Goal: Transaction & Acquisition: Purchase product/service

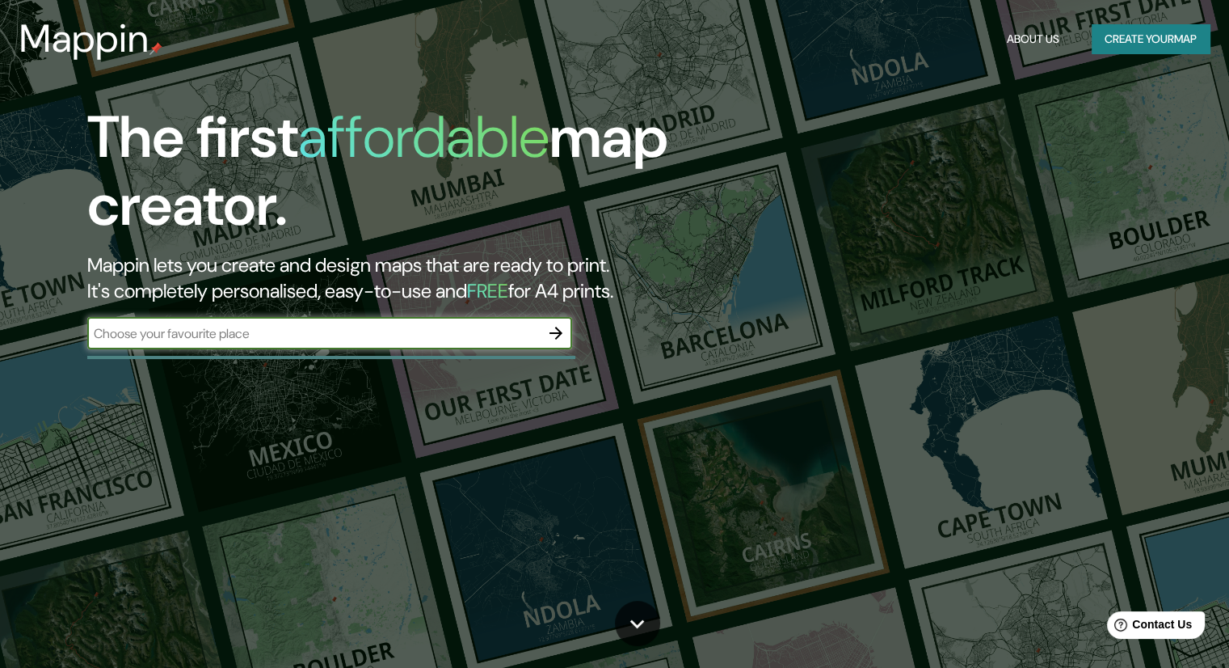
click at [452, 335] on input "text" at bounding box center [313, 333] width 453 height 19
type input "S"
type input "MEXICO"
click at [562, 339] on icon "button" at bounding box center [555, 332] width 19 height 19
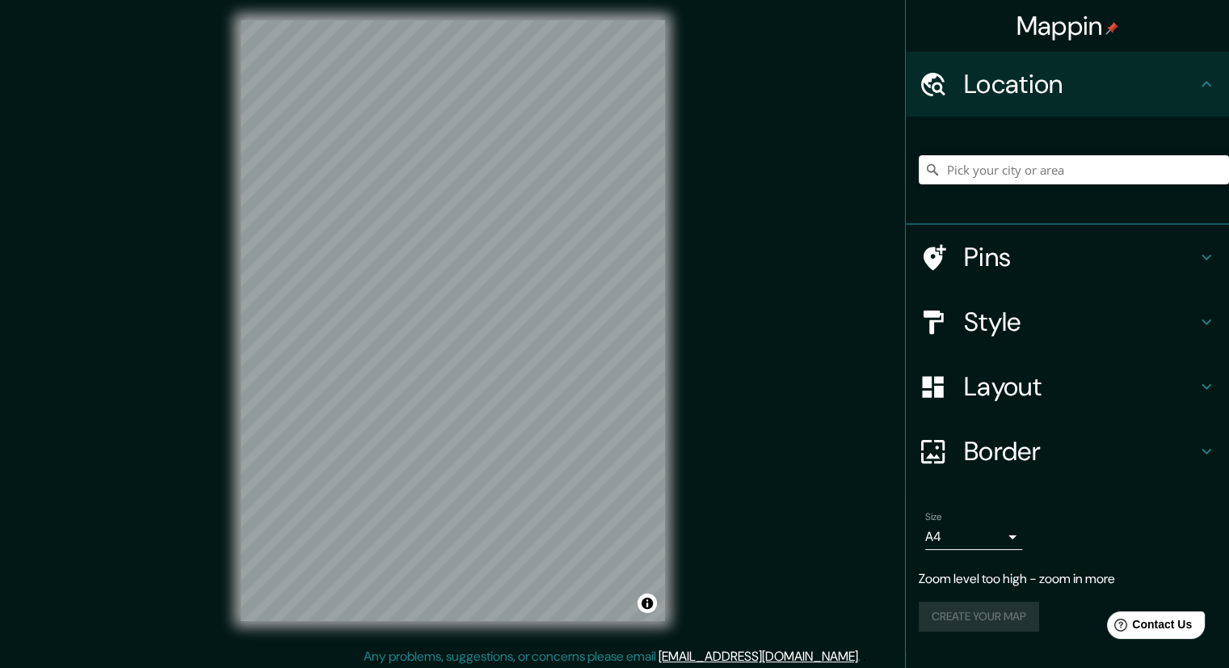
scroll to position [11, 0]
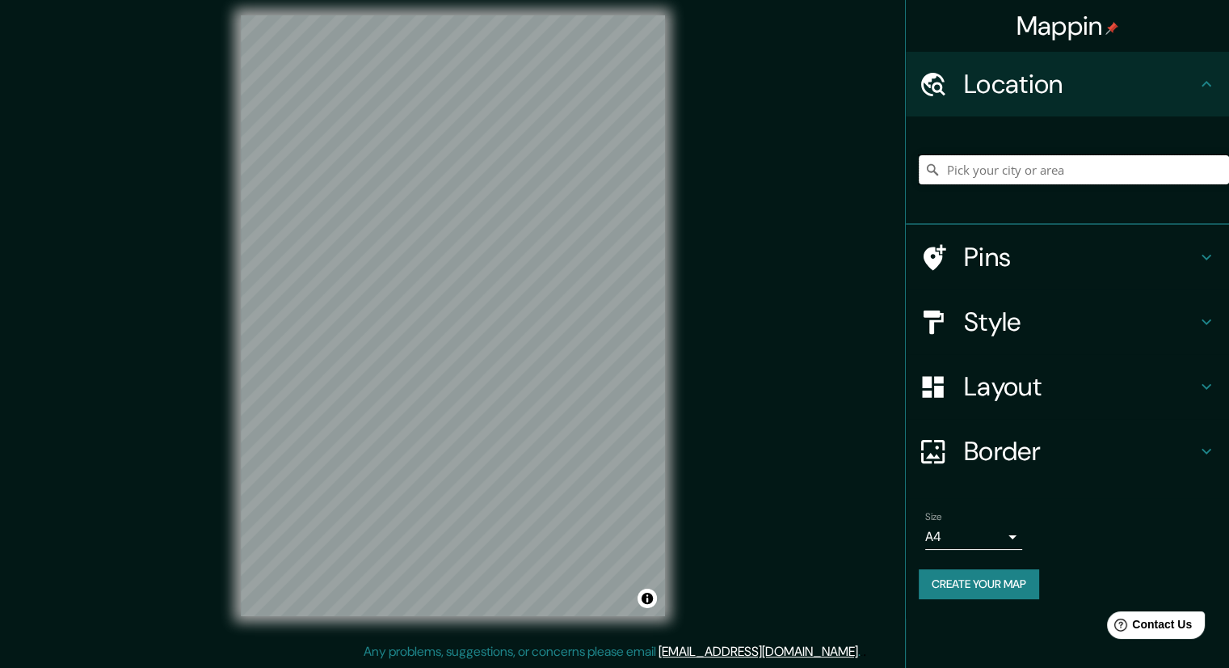
click at [962, 172] on input "Pick your city or area" at bounding box center [1074, 169] width 310 height 29
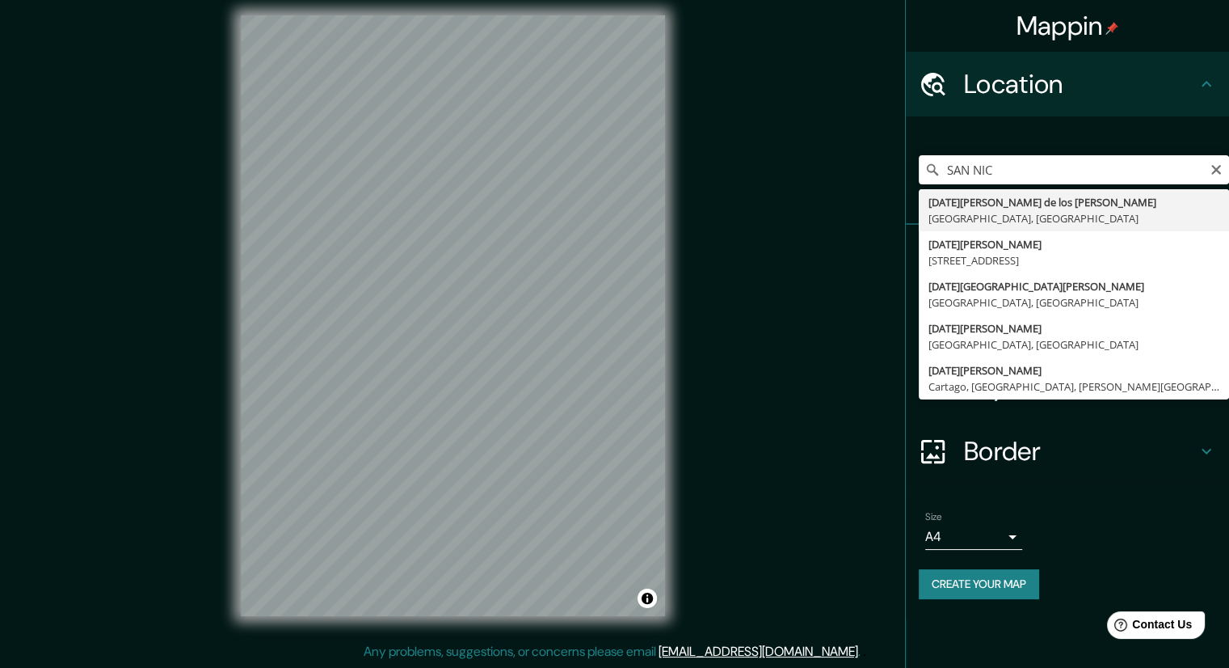
type input "San Nicolás de los Garza, Nuevo León, México"
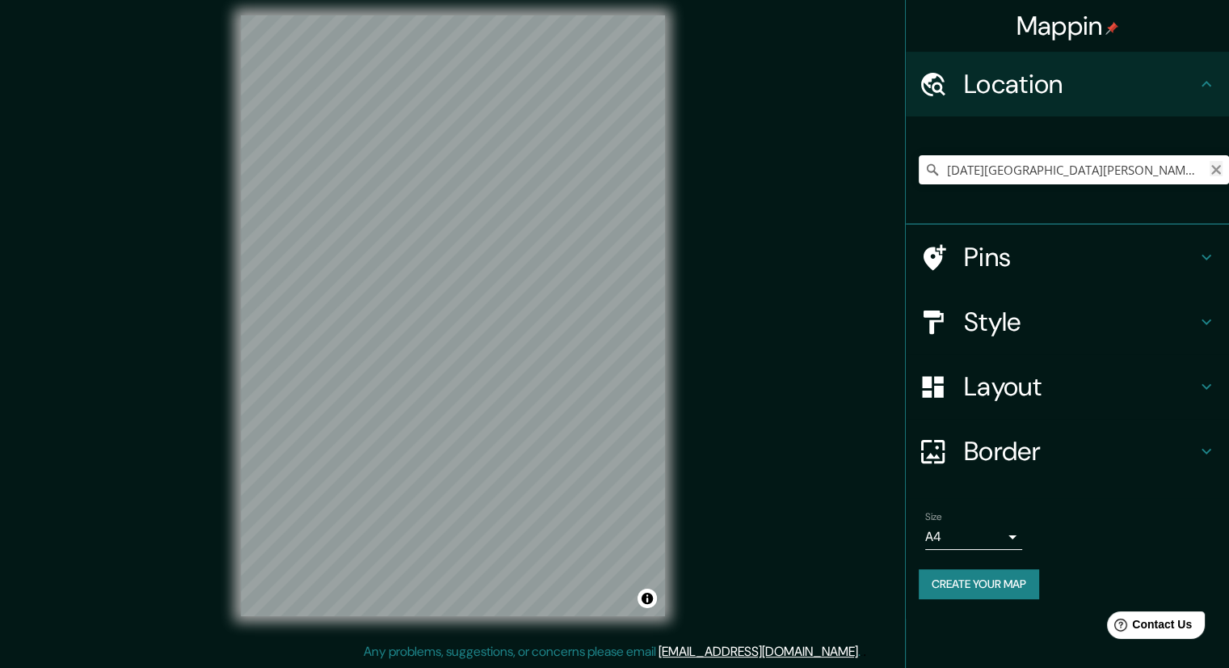
click at [1215, 167] on icon "Clear" at bounding box center [1217, 170] width 10 height 10
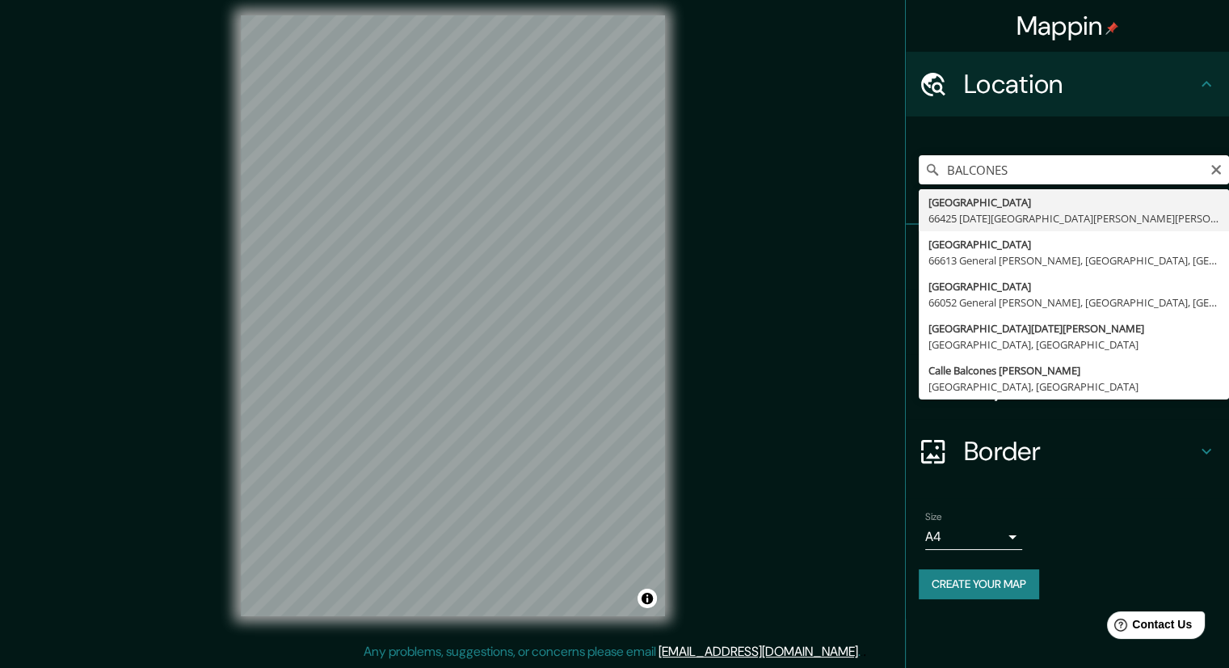
type input "[GEOGRAPHIC_DATA], 66425 [DATE][GEOGRAPHIC_DATA][PERSON_NAME][PERSON_NAME], [GE…"
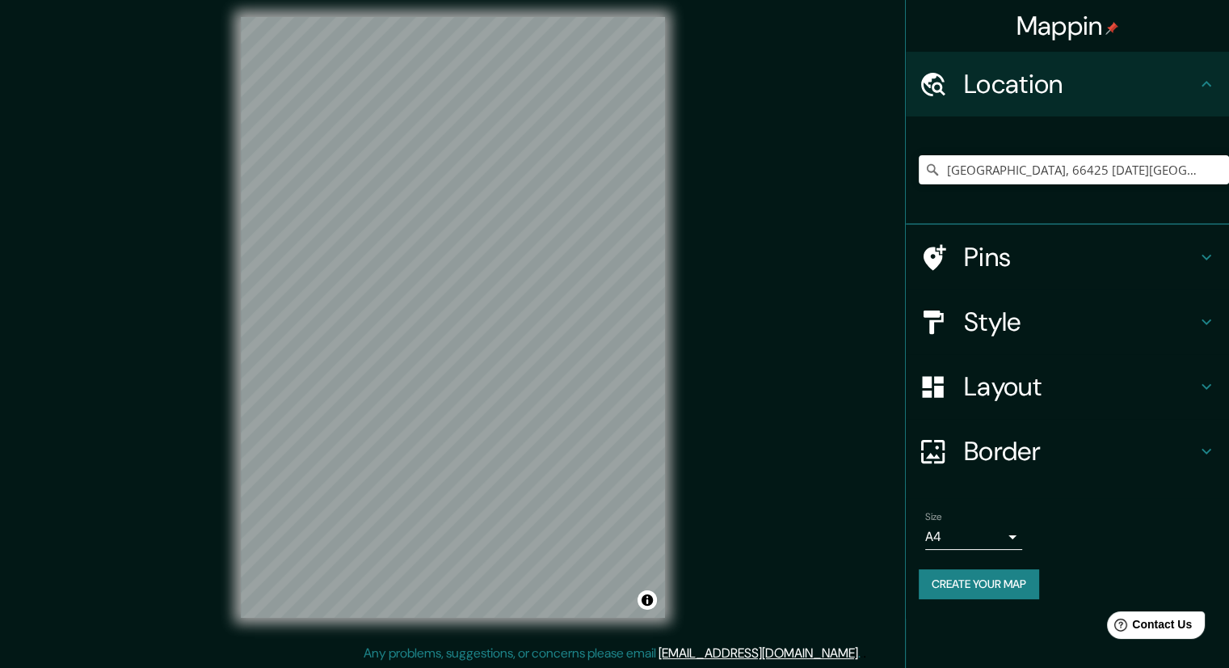
scroll to position [7, 0]
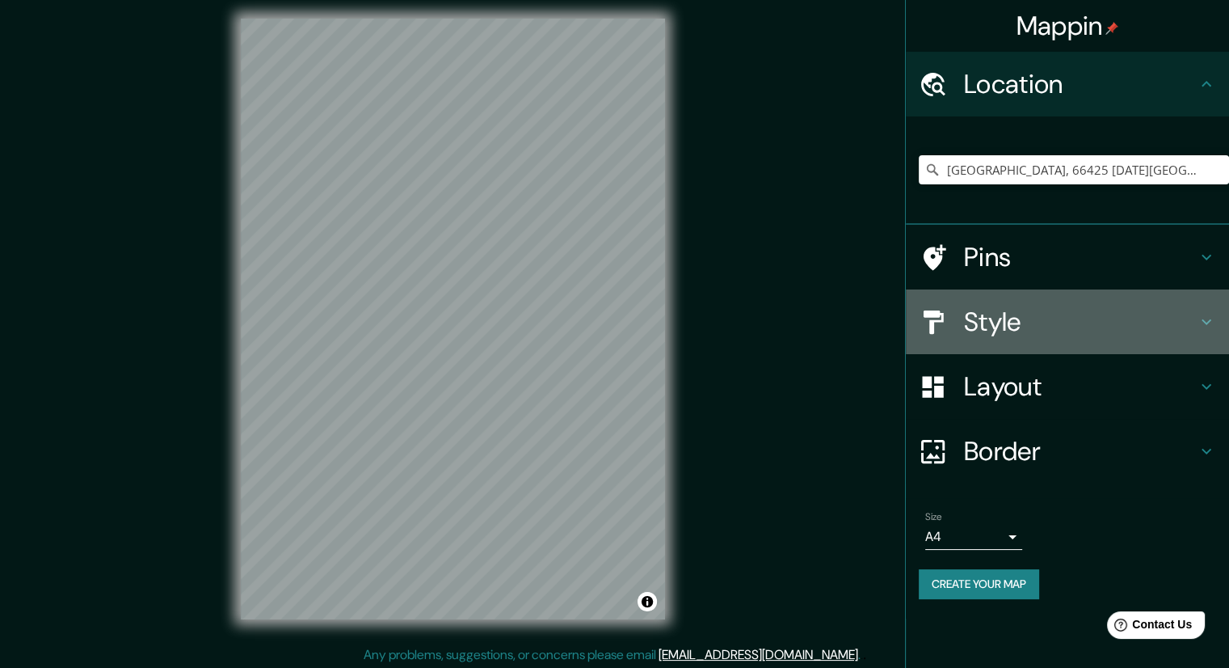
click at [953, 311] on div at bounding box center [941, 322] width 45 height 28
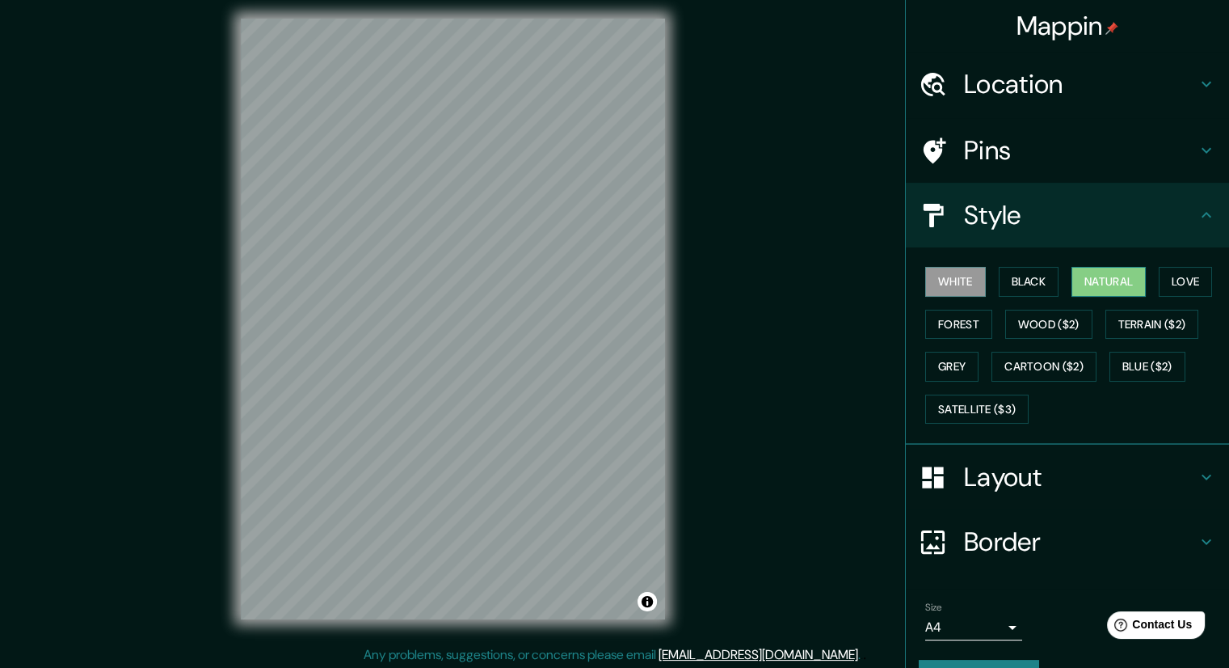
click at [1080, 276] on button "Natural" at bounding box center [1109, 282] width 74 height 30
click at [956, 370] on button "Grey" at bounding box center [952, 367] width 53 height 30
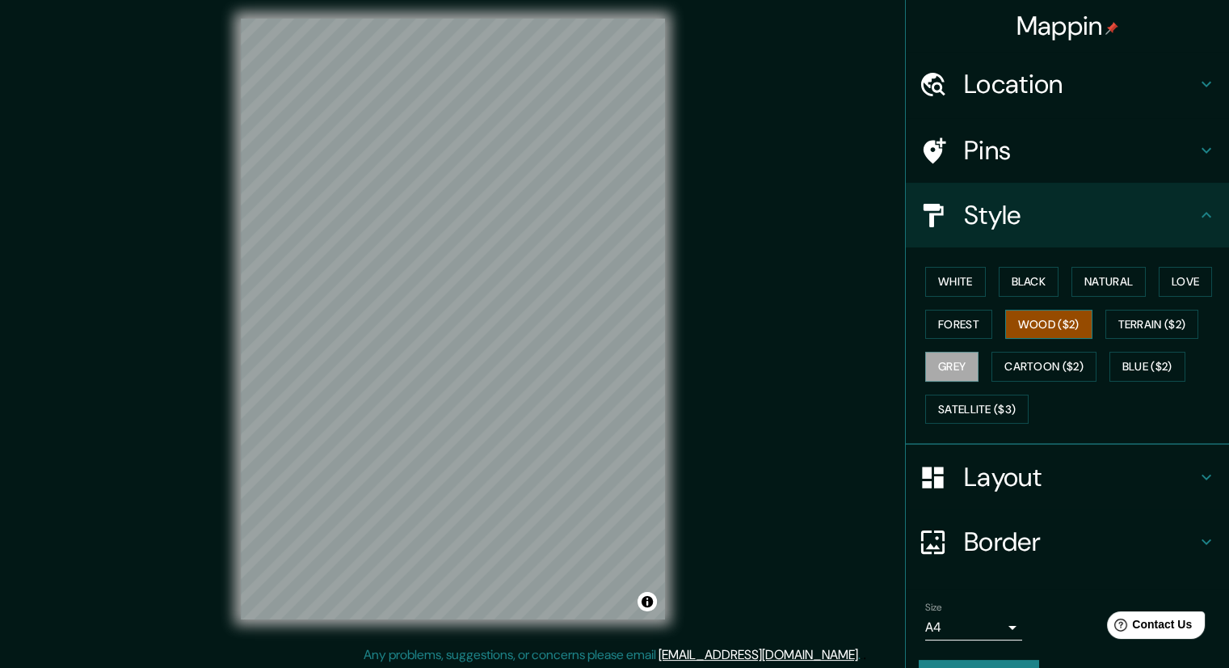
click at [1054, 321] on button "Wood ($2)" at bounding box center [1049, 325] width 87 height 30
click at [1164, 282] on button "Love" at bounding box center [1185, 282] width 53 height 30
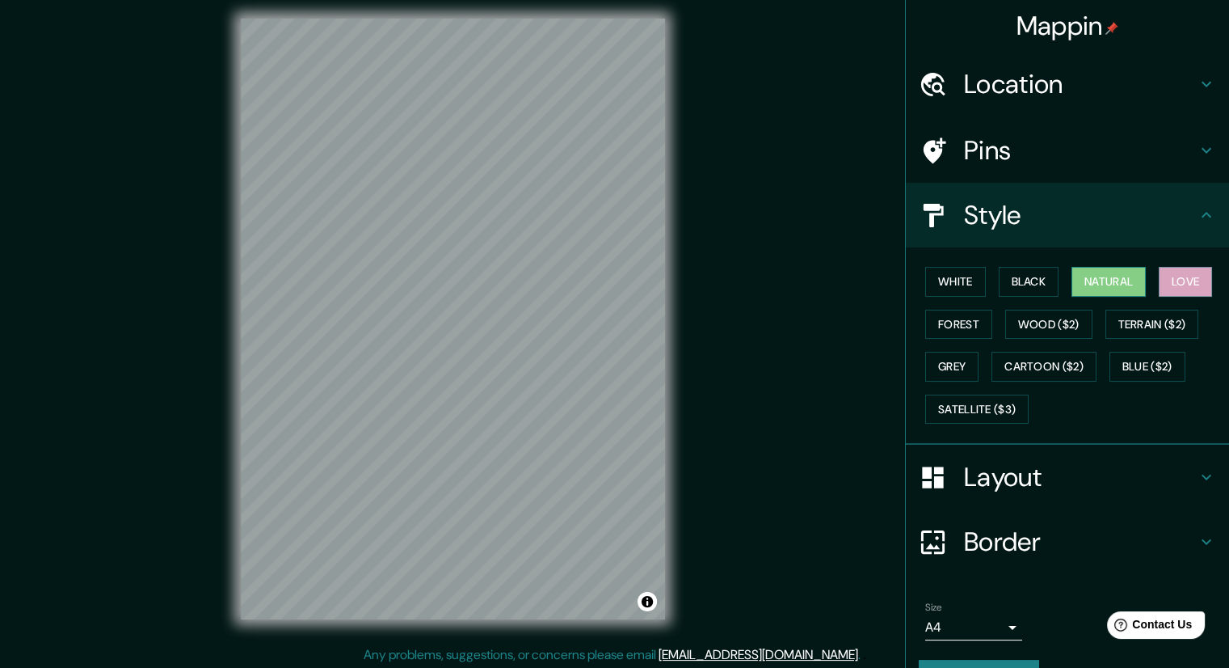
click at [1095, 276] on button "Natural" at bounding box center [1109, 282] width 74 height 30
click at [941, 286] on button "White" at bounding box center [956, 282] width 61 height 30
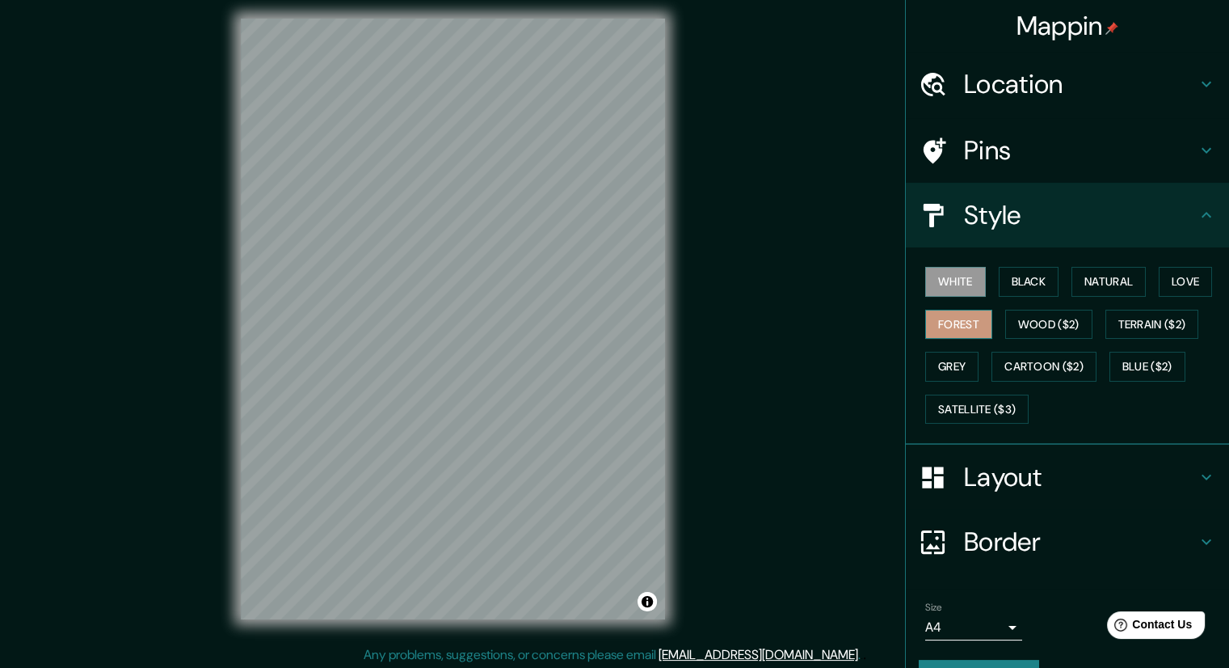
click at [949, 325] on button "Forest" at bounding box center [959, 325] width 67 height 30
click at [950, 357] on button "Grey" at bounding box center [952, 367] width 53 height 30
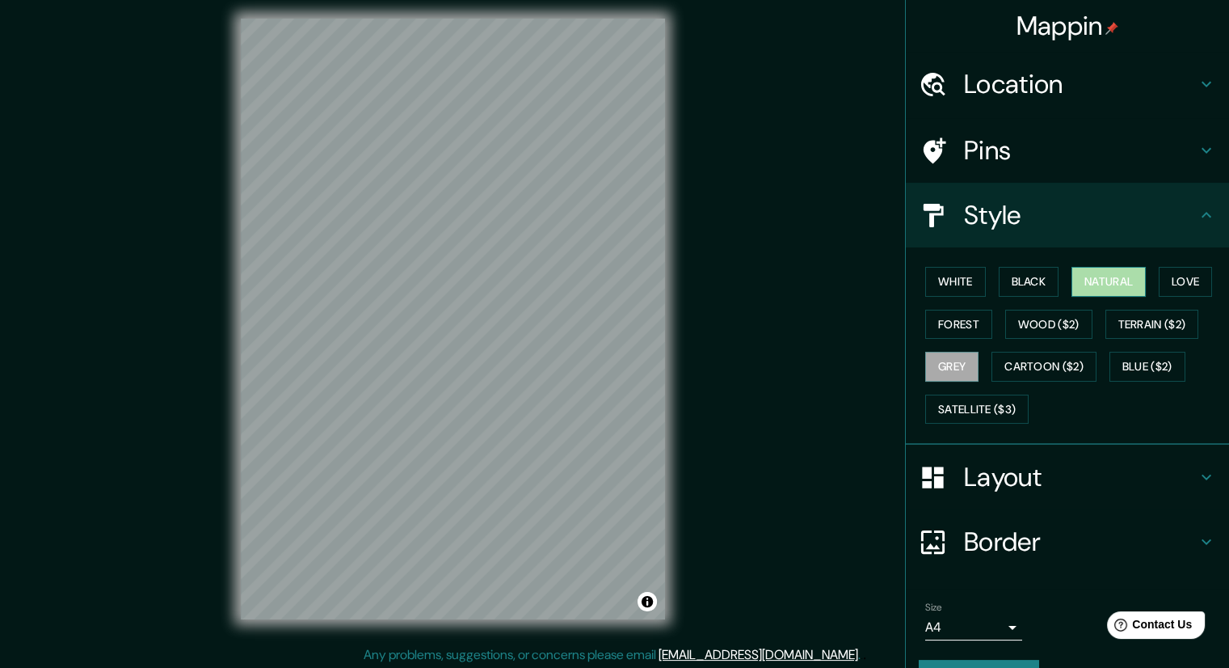
click at [1073, 276] on button "Natural" at bounding box center [1109, 282] width 74 height 30
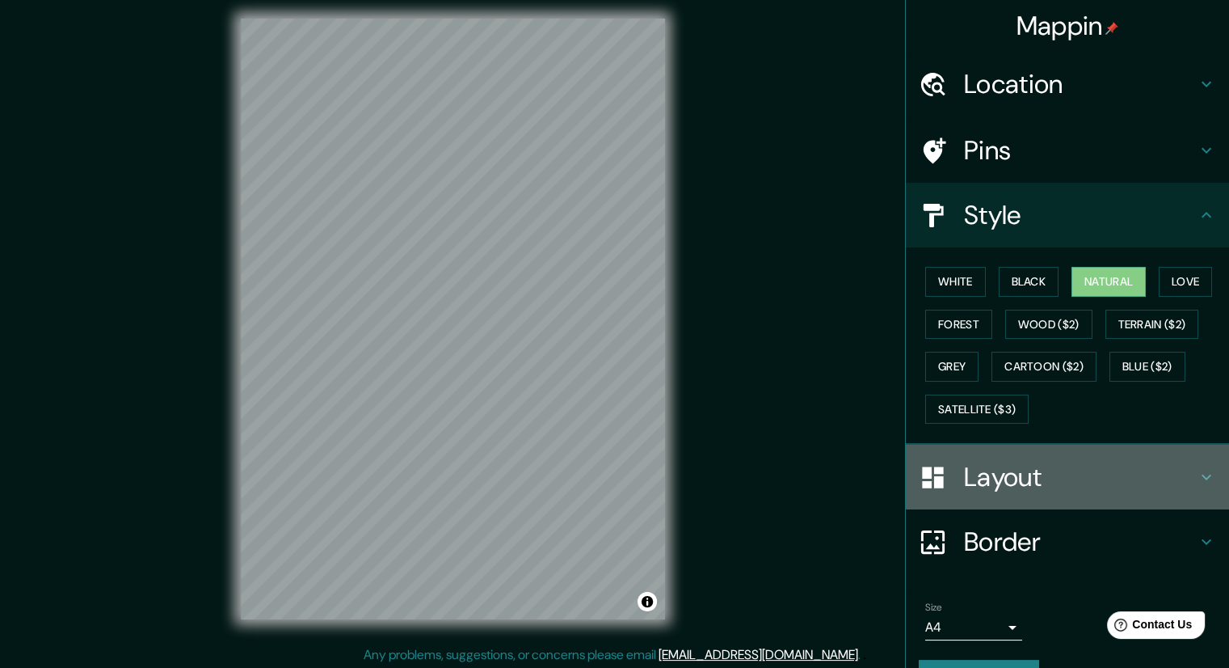
click at [1077, 477] on h4 "Layout" at bounding box center [1080, 477] width 233 height 32
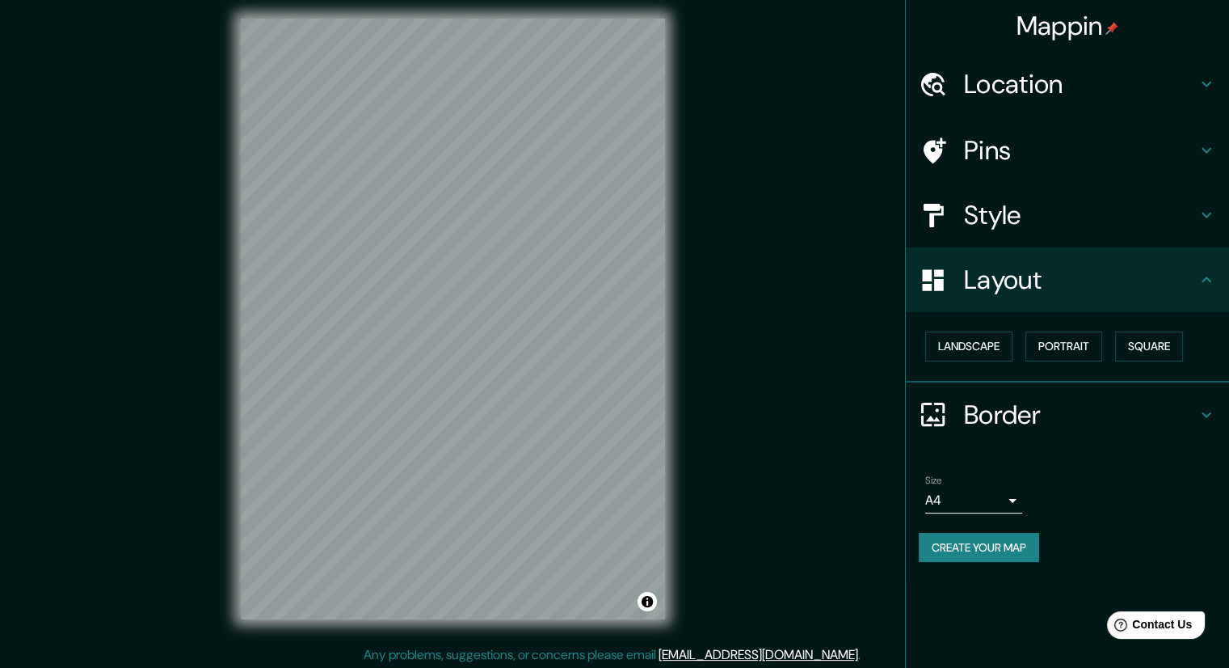
scroll to position [11, 0]
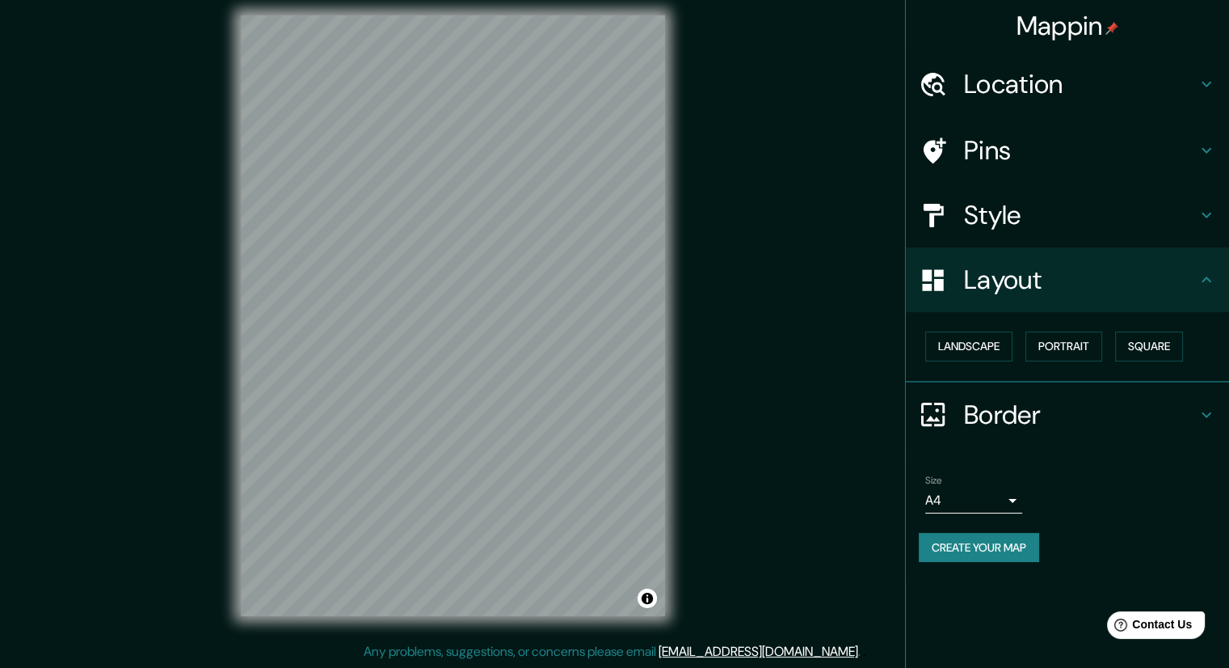
click at [982, 541] on button "Create your map" at bounding box center [979, 548] width 120 height 30
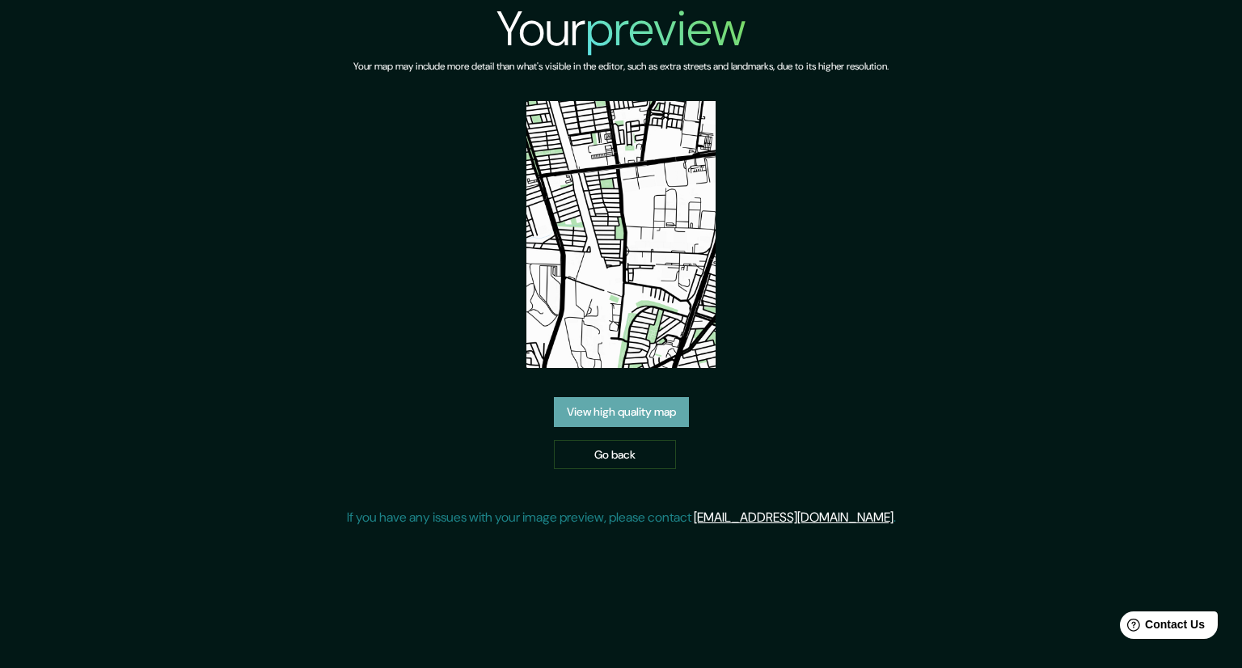
click at [653, 415] on link "View high quality map" at bounding box center [621, 412] width 135 height 30
click at [605, 454] on link "Go back" at bounding box center [615, 455] width 122 height 30
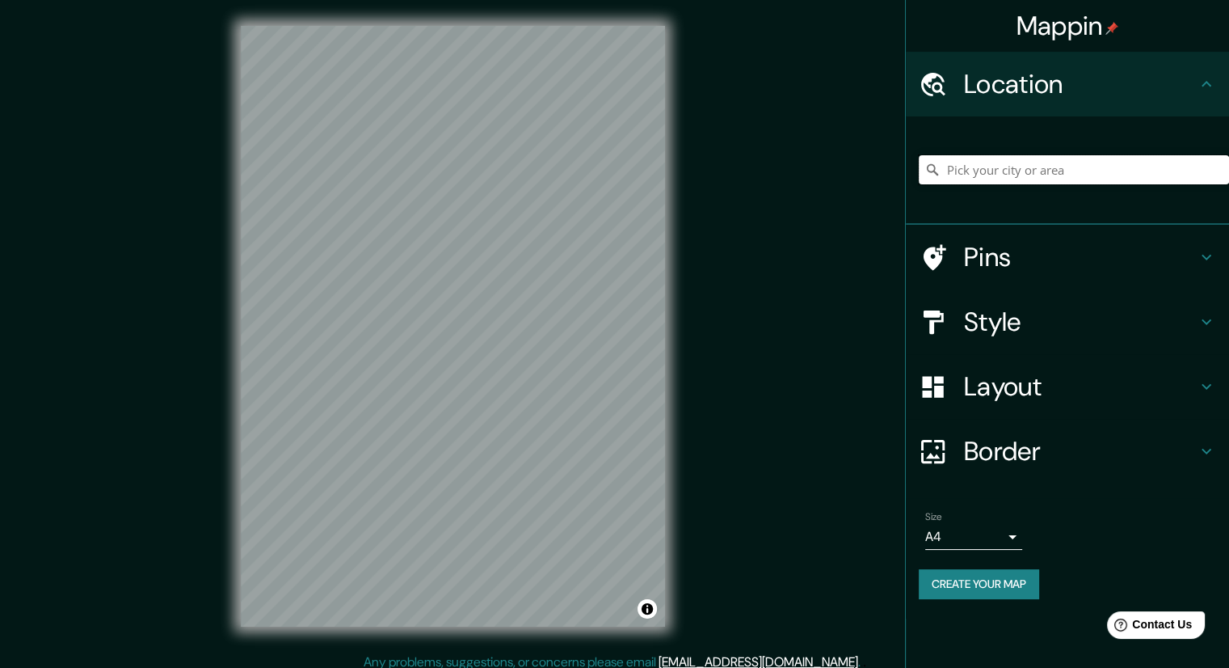
click at [1044, 158] on input "Pick your city or area" at bounding box center [1074, 169] width 310 height 29
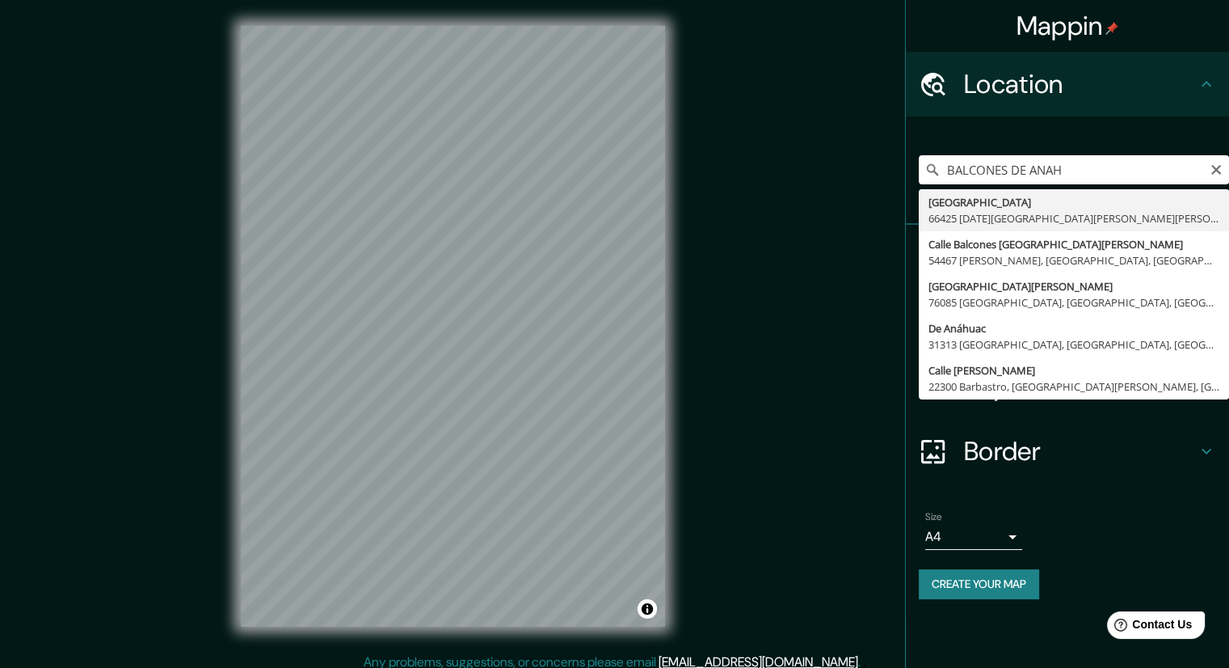
type input "[GEOGRAPHIC_DATA], 66425 [DATE][GEOGRAPHIC_DATA][PERSON_NAME][PERSON_NAME], [GE…"
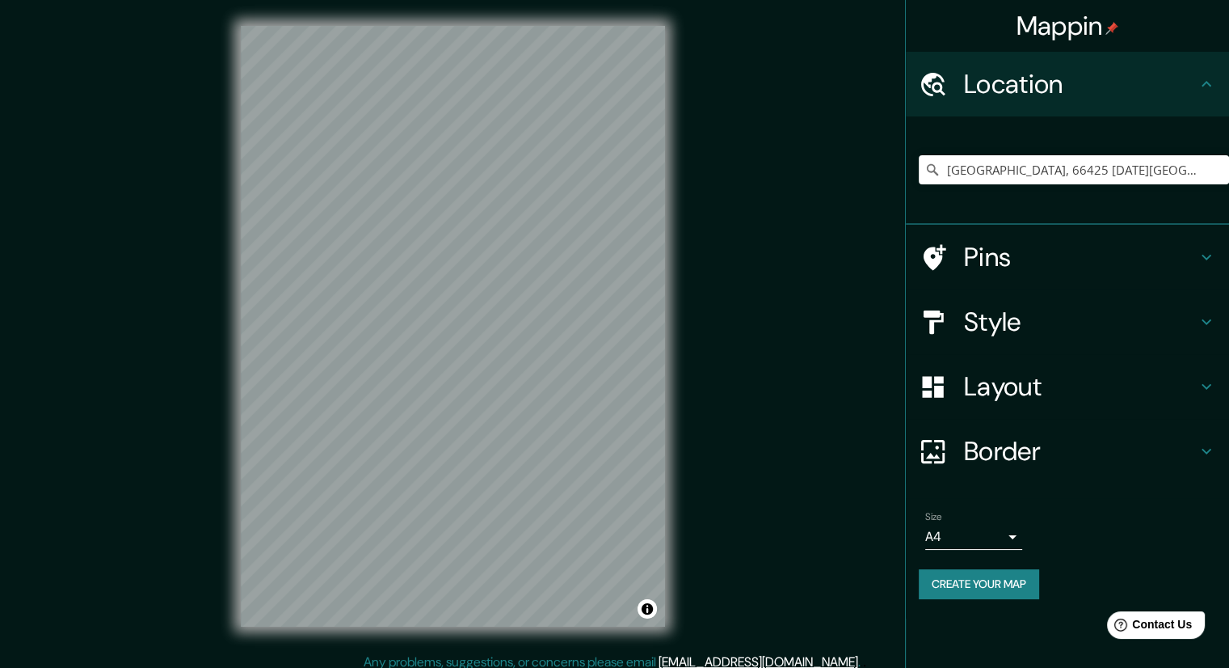
click at [1094, 377] on h4 "Layout" at bounding box center [1080, 386] width 233 height 32
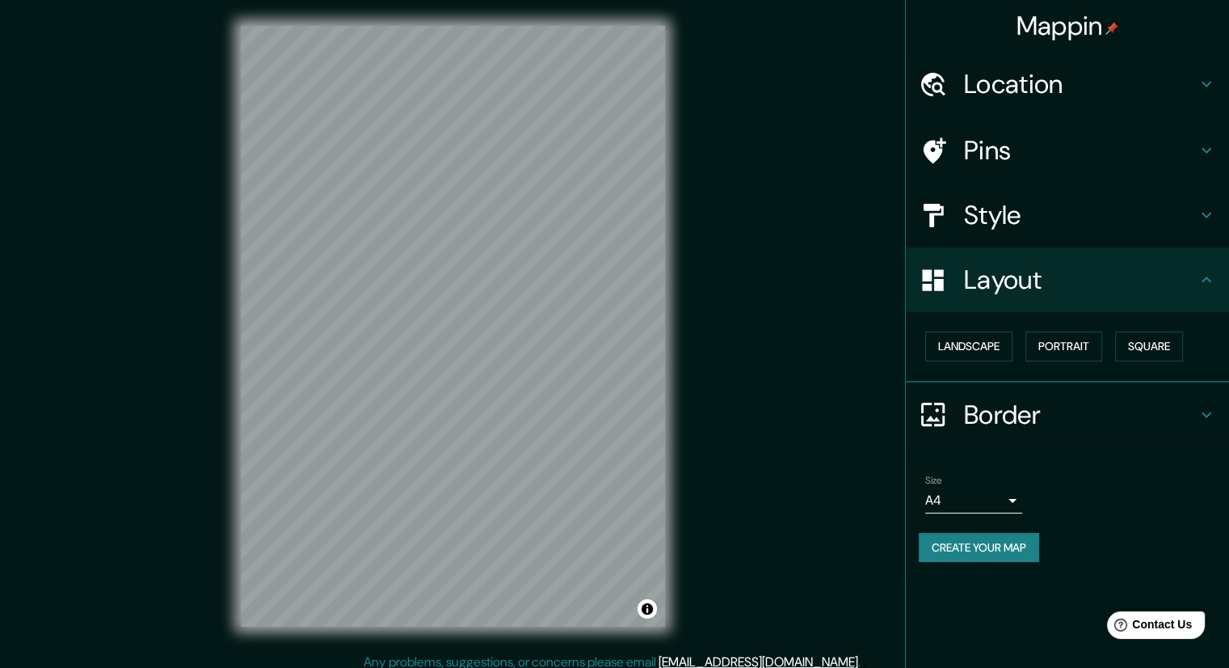
click at [1084, 221] on h4 "Style" at bounding box center [1080, 215] width 233 height 32
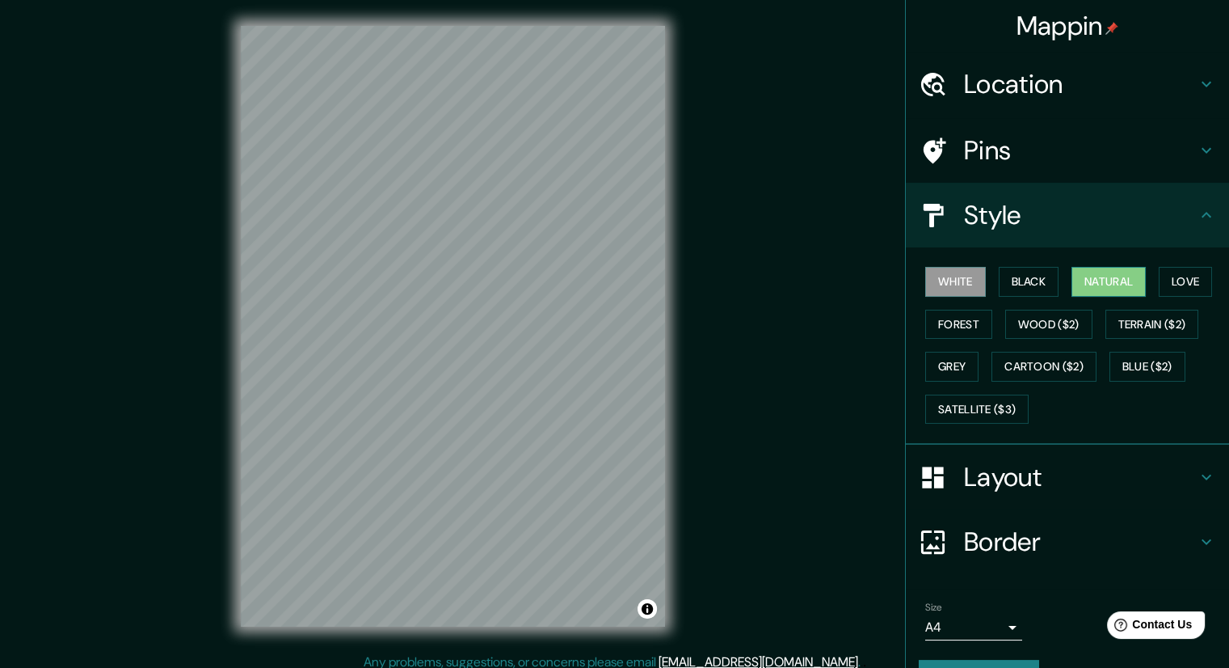
click at [1087, 286] on button "Natural" at bounding box center [1109, 282] width 74 height 30
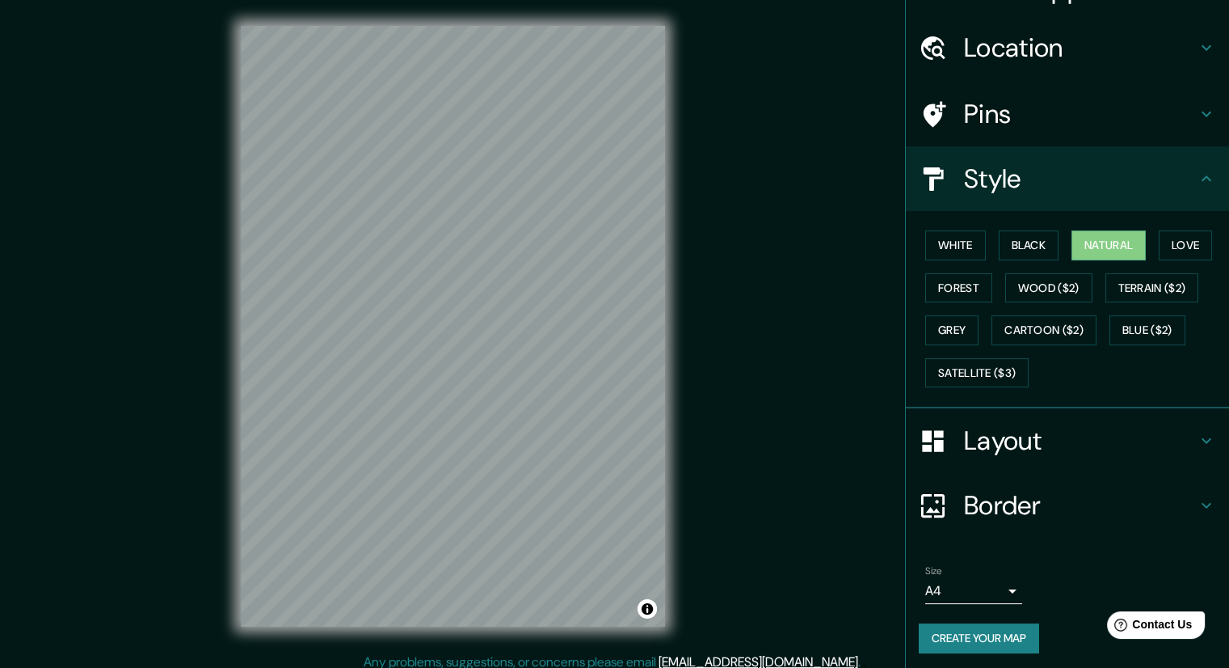
scroll to position [39, 0]
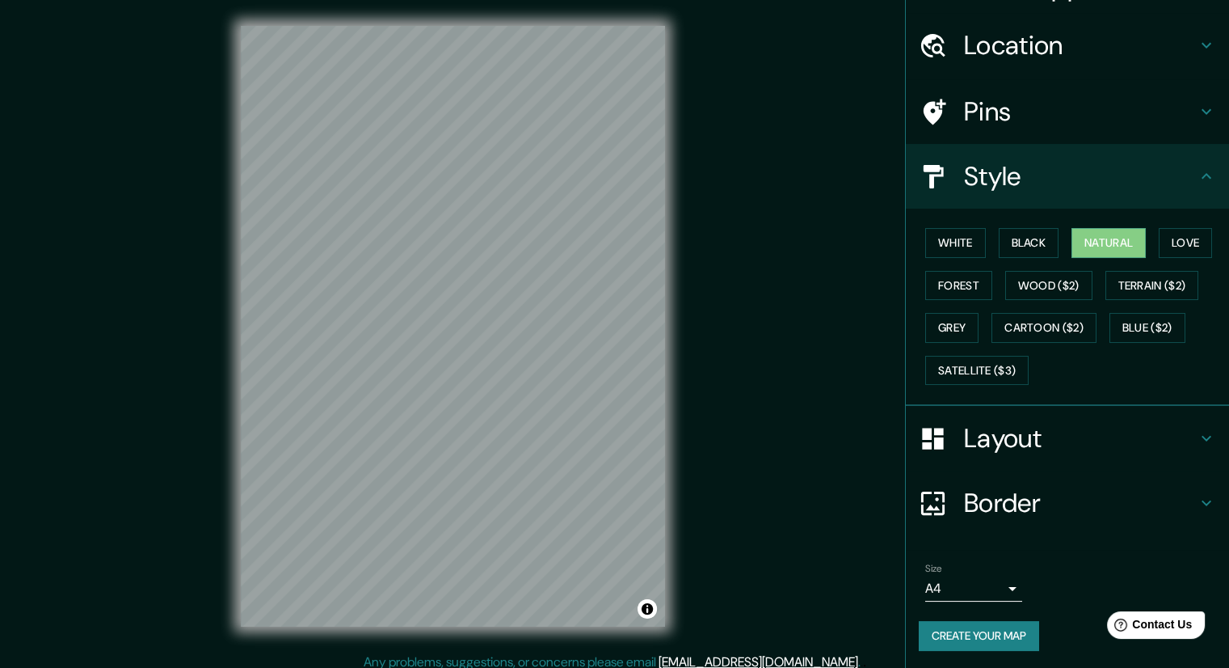
click at [1013, 625] on button "Create your map" at bounding box center [979, 636] width 120 height 30
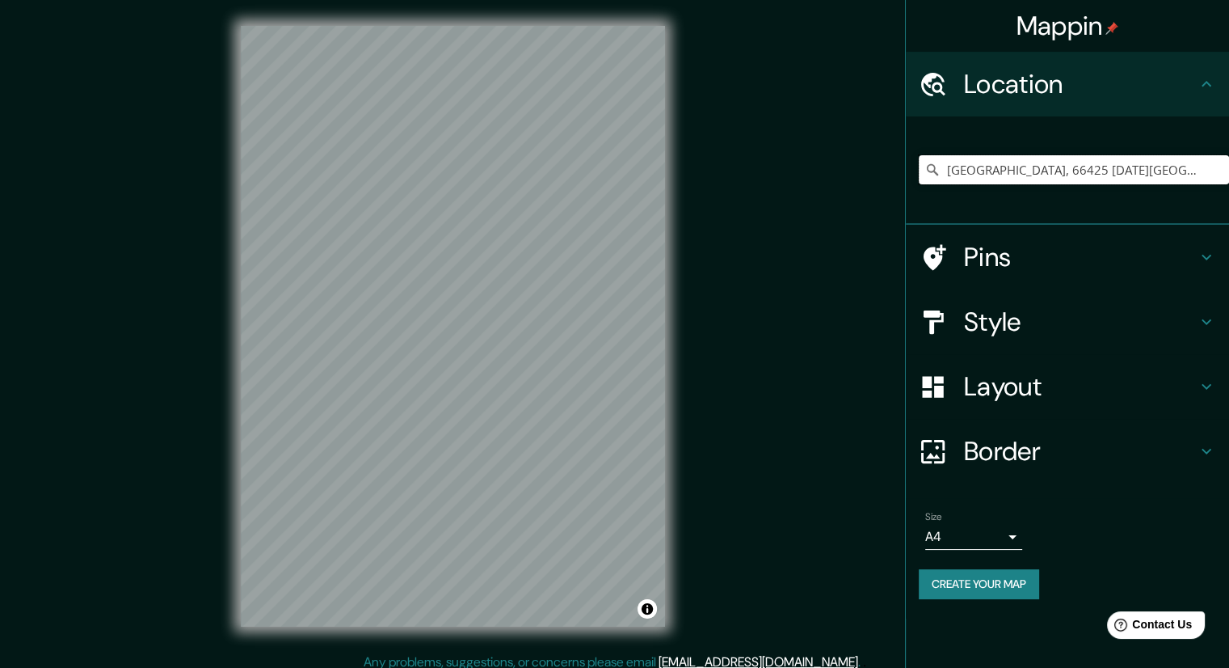
click at [1189, 166] on input "[GEOGRAPHIC_DATA], 66425 [DATE][GEOGRAPHIC_DATA][PERSON_NAME][PERSON_NAME], [GE…" at bounding box center [1074, 169] width 310 height 29
click at [928, 171] on icon at bounding box center [932, 169] width 11 height 11
click at [931, 166] on icon at bounding box center [933, 170] width 16 height 16
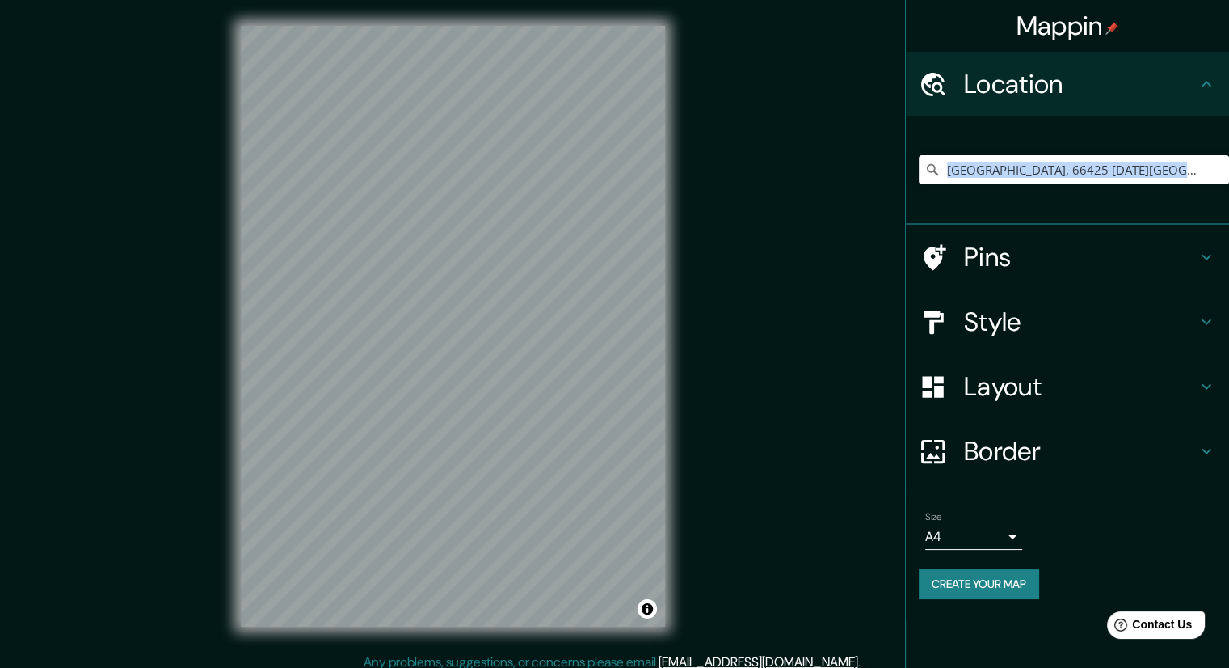
copy ul "Pins Style Layout Border Choose a border. Hint : you can make layers of the fra…"
click at [1163, 174] on input "[GEOGRAPHIC_DATA], 66425 [DATE][GEOGRAPHIC_DATA][PERSON_NAME][PERSON_NAME], [GE…" at bounding box center [1074, 169] width 310 height 29
click at [1164, 174] on input "[GEOGRAPHIC_DATA], 66425 [DATE][GEOGRAPHIC_DATA][PERSON_NAME][PERSON_NAME], [GE…" at bounding box center [1074, 169] width 310 height 29
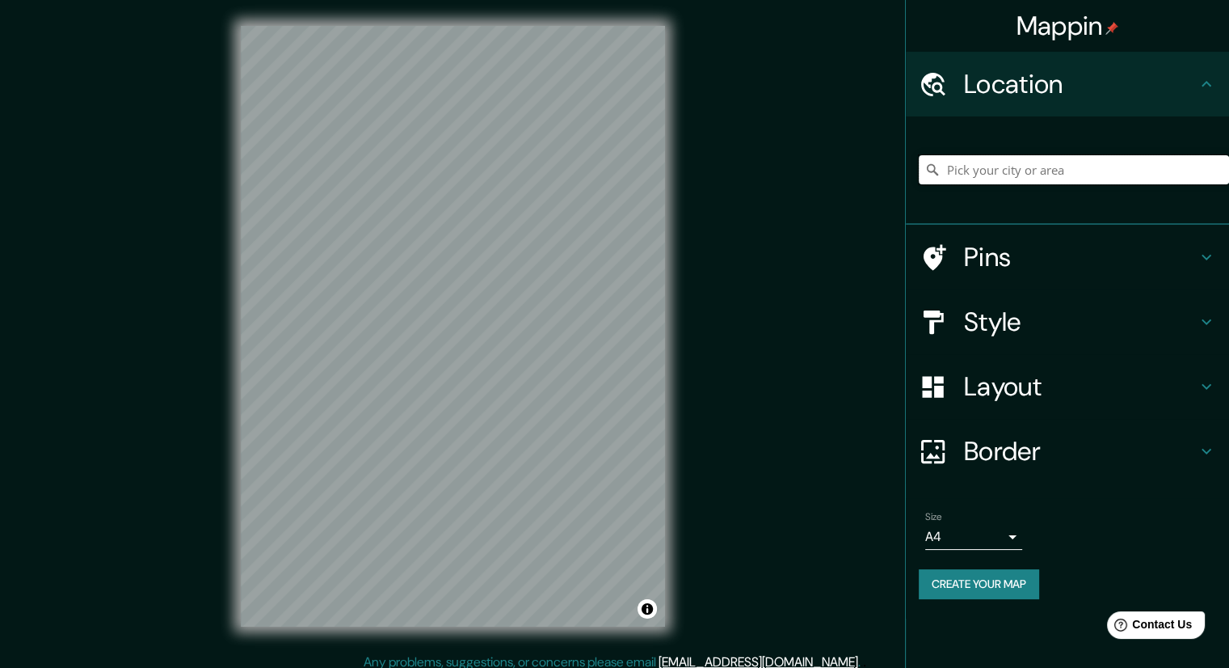
paste input "[GEOGRAPHIC_DATA], 66425 [DATE][GEOGRAPHIC_DATA][PERSON_NAME][PERSON_NAME], [GE…"
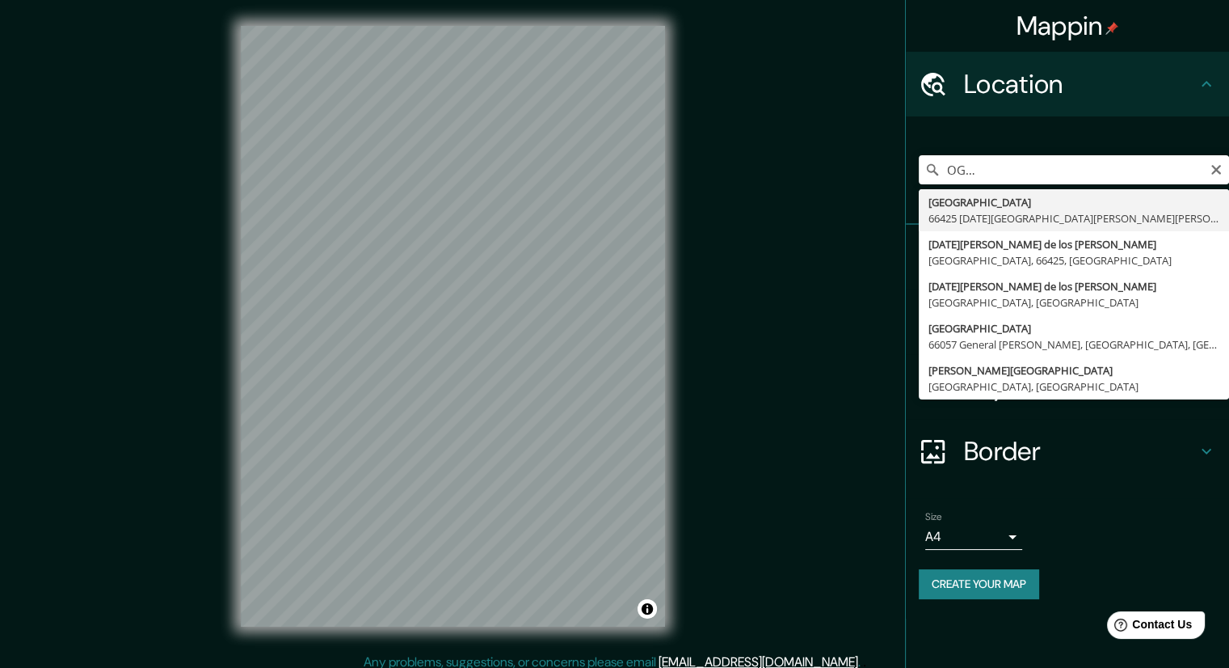
type input "[GEOGRAPHIC_DATA], 66425 [DATE][GEOGRAPHIC_DATA][PERSON_NAME][PERSON_NAME], [GE…"
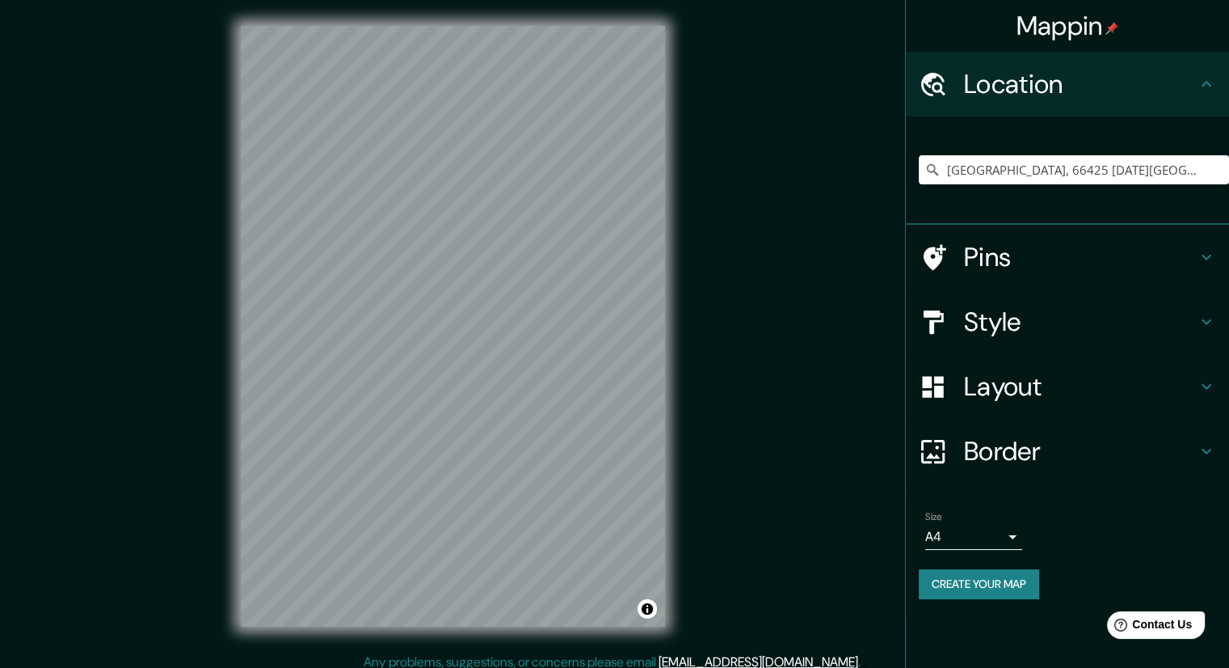
click at [1009, 321] on h4 "Style" at bounding box center [1080, 322] width 233 height 32
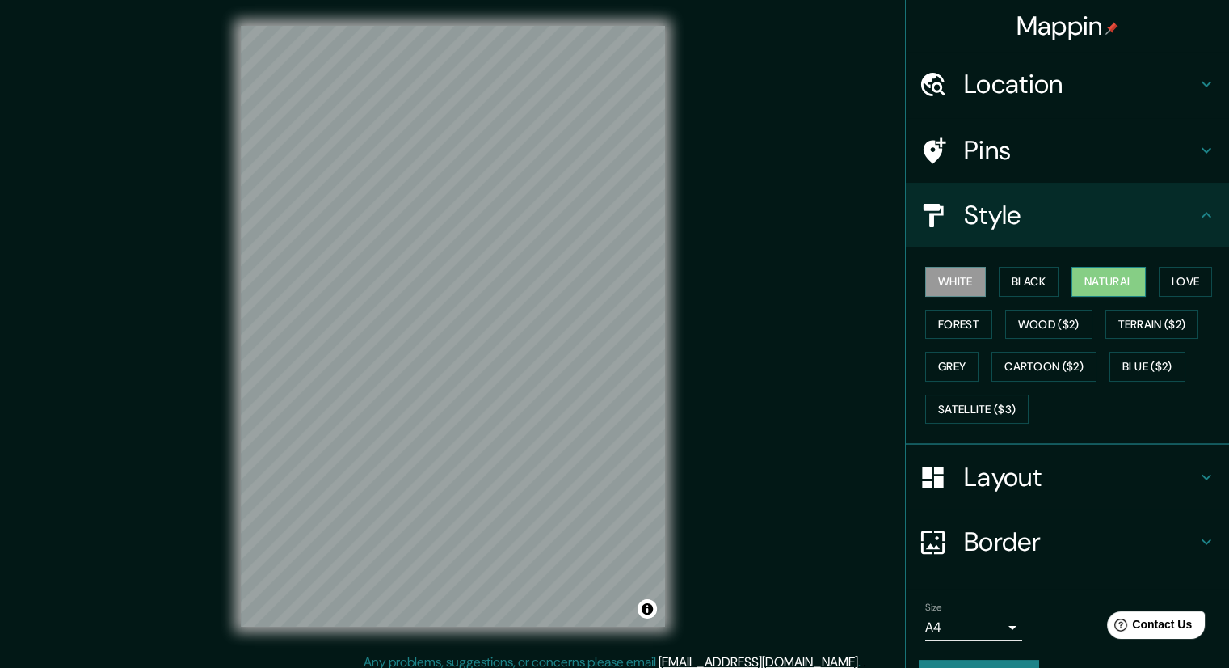
click at [1077, 279] on button "Natural" at bounding box center [1109, 282] width 74 height 30
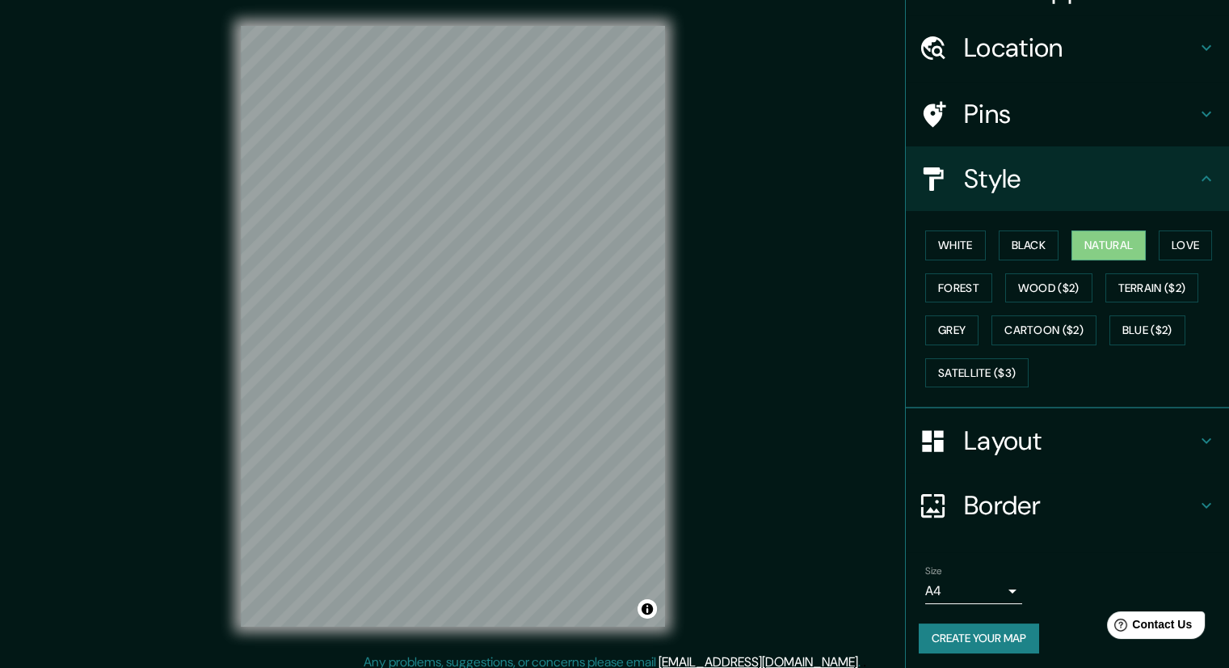
scroll to position [39, 0]
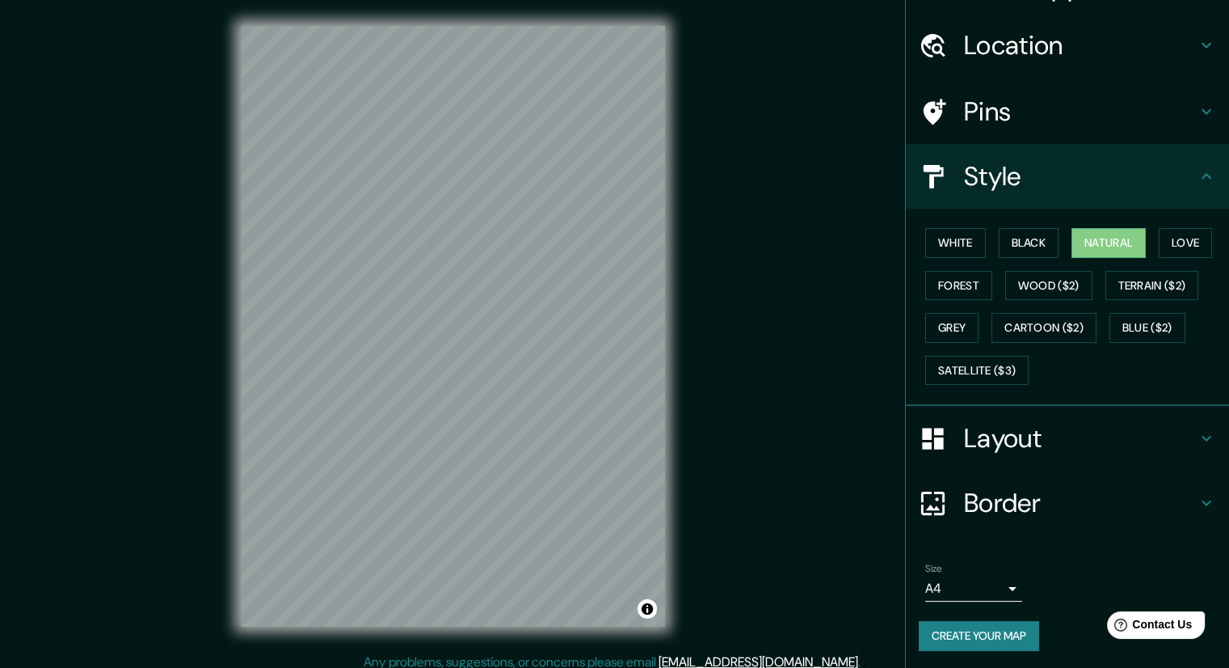
click at [989, 622] on button "Create your map" at bounding box center [979, 636] width 120 height 30
